Goal: Browse casually

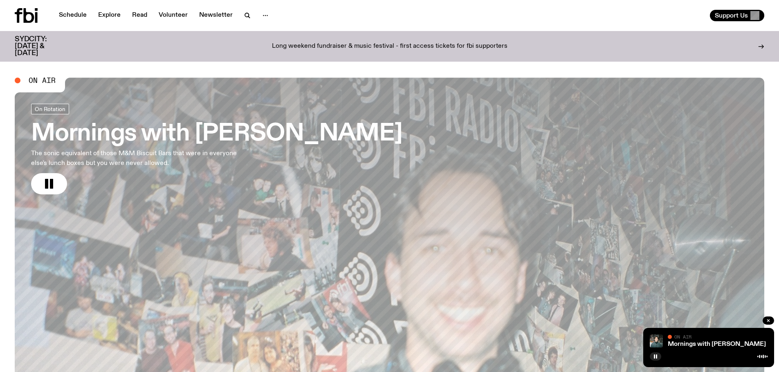
drag, startPoint x: 45, startPoint y: 180, endPoint x: 40, endPoint y: 173, distance: 8.8
click at [40, 174] on button "button" at bounding box center [49, 183] width 36 height 21
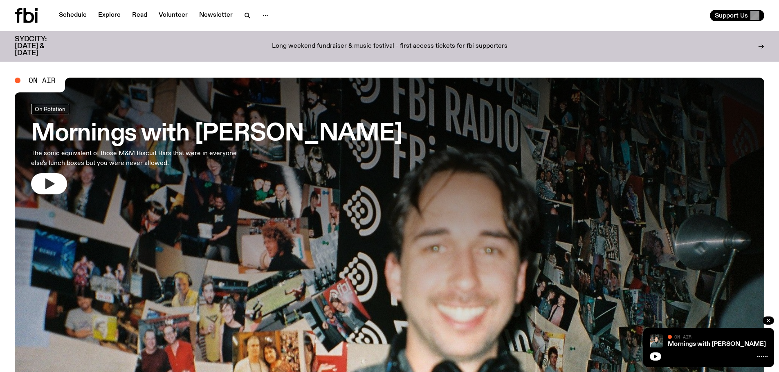
click at [47, 184] on icon "button" at bounding box center [49, 184] width 9 height 11
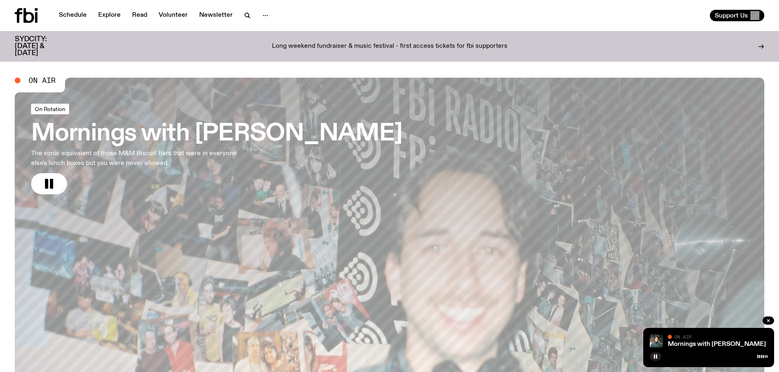
drag, startPoint x: 47, startPoint y: 179, endPoint x: 65, endPoint y: 112, distance: 69.1
click at [46, 176] on button "button" at bounding box center [49, 183] width 36 height 21
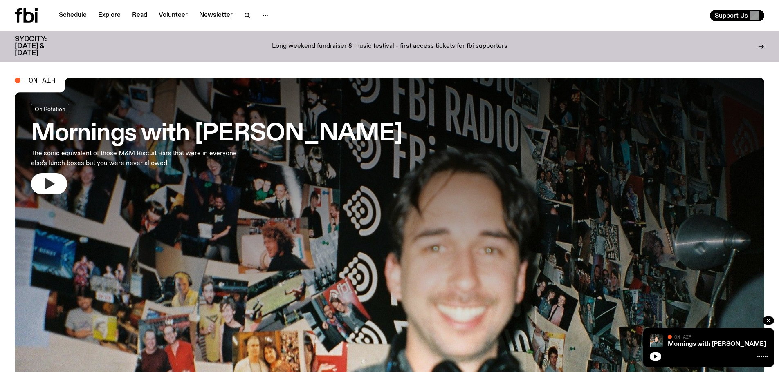
click at [46, 184] on icon "button" at bounding box center [49, 184] width 9 height 11
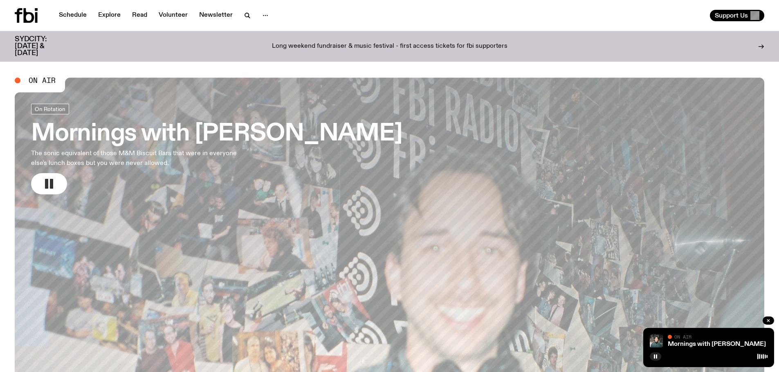
click at [51, 182] on rect "button" at bounding box center [51, 184] width 3 height 10
